Goal: Task Accomplishment & Management: Manage account settings

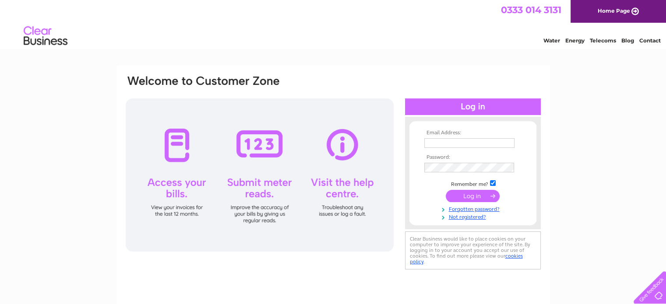
type input "enquiries@templetonpark.co.uk"
drag, startPoint x: 0, startPoint y: 0, endPoint x: 471, endPoint y: 197, distance: 511.0
click at [471, 197] on input "submit" at bounding box center [473, 196] width 54 height 12
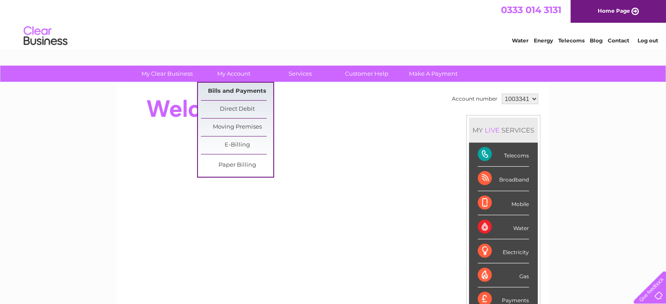
click at [245, 90] on link "Bills and Payments" at bounding box center [237, 92] width 72 height 18
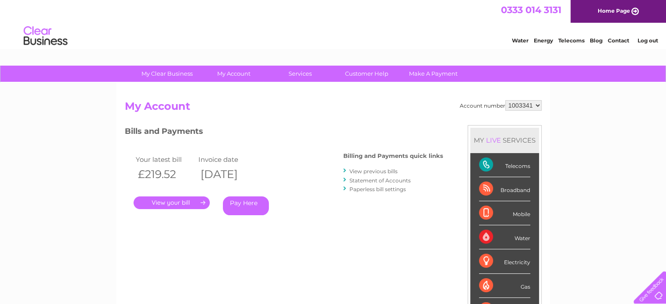
click at [184, 202] on link "." at bounding box center [171, 203] width 76 height 13
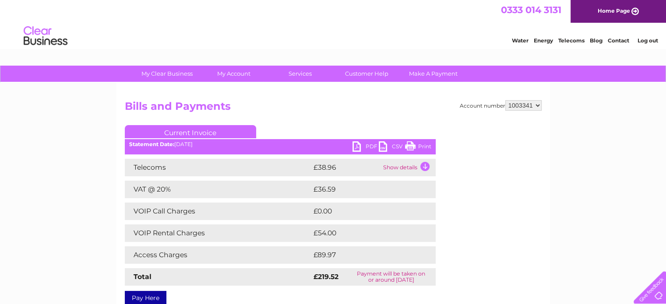
click at [361, 144] on link "PDF" at bounding box center [365, 147] width 26 height 13
